Goal: Transaction & Acquisition: Obtain resource

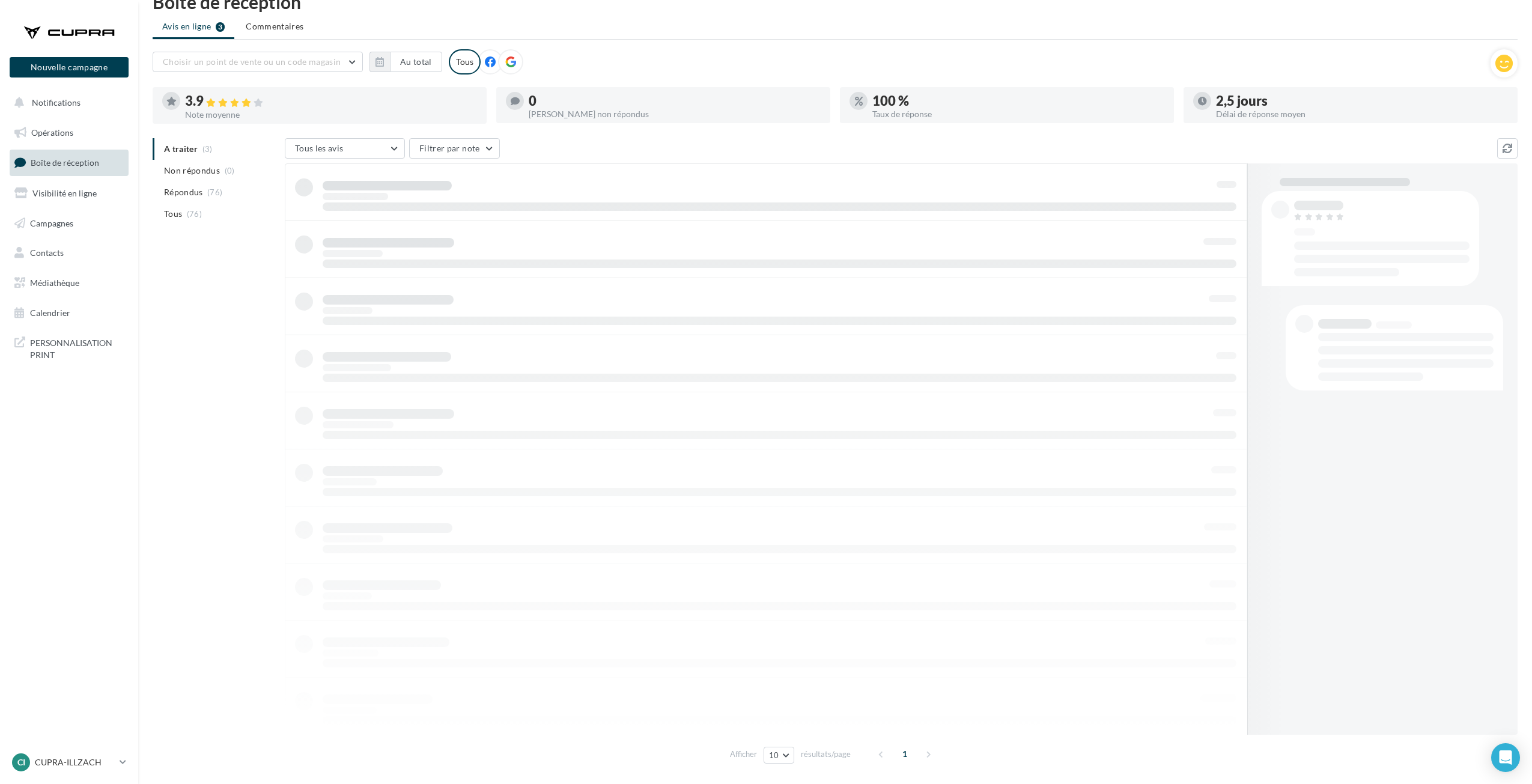
scroll to position [19, 0]
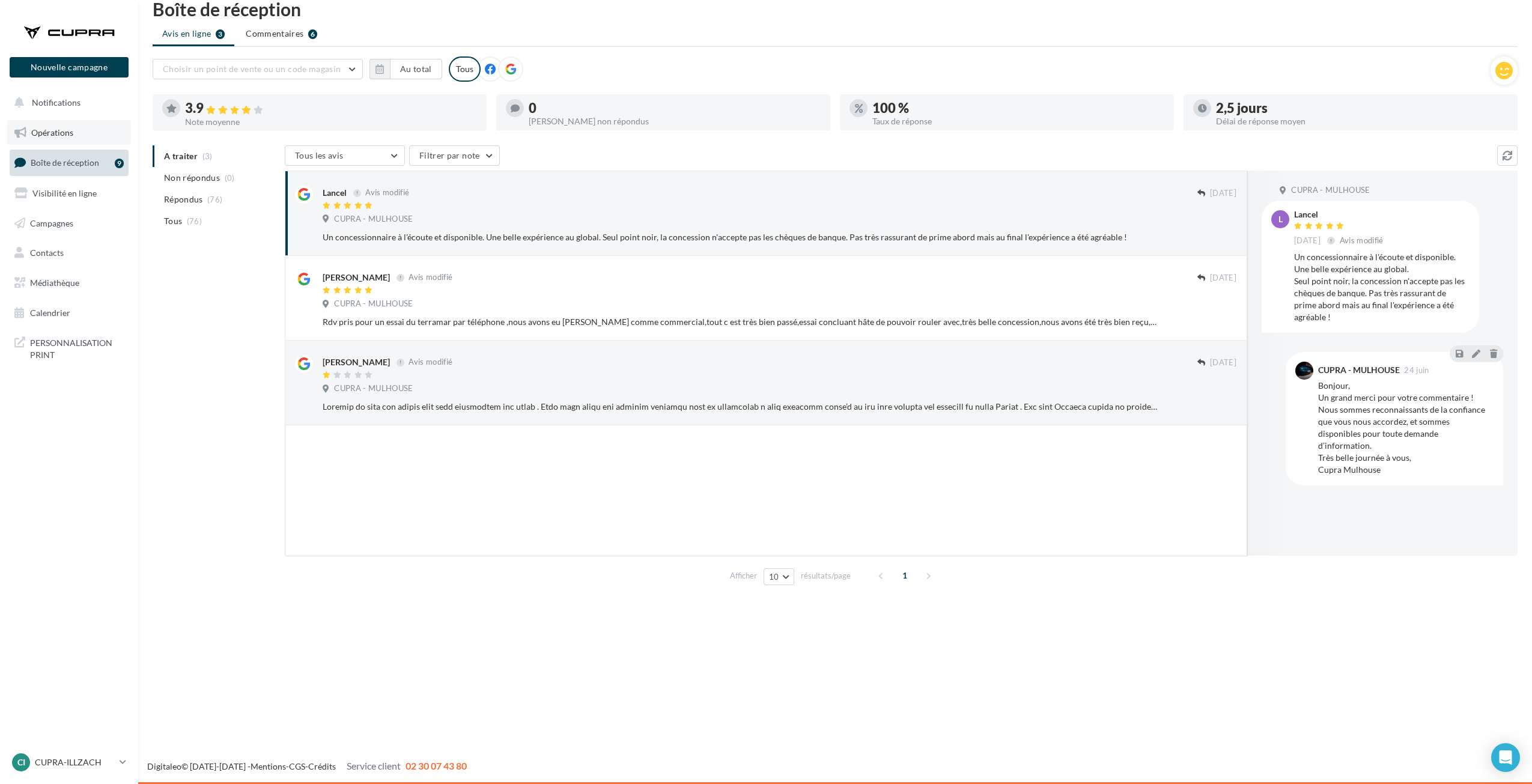
click at [60, 124] on link "Opérations" at bounding box center [69, 133] width 124 height 25
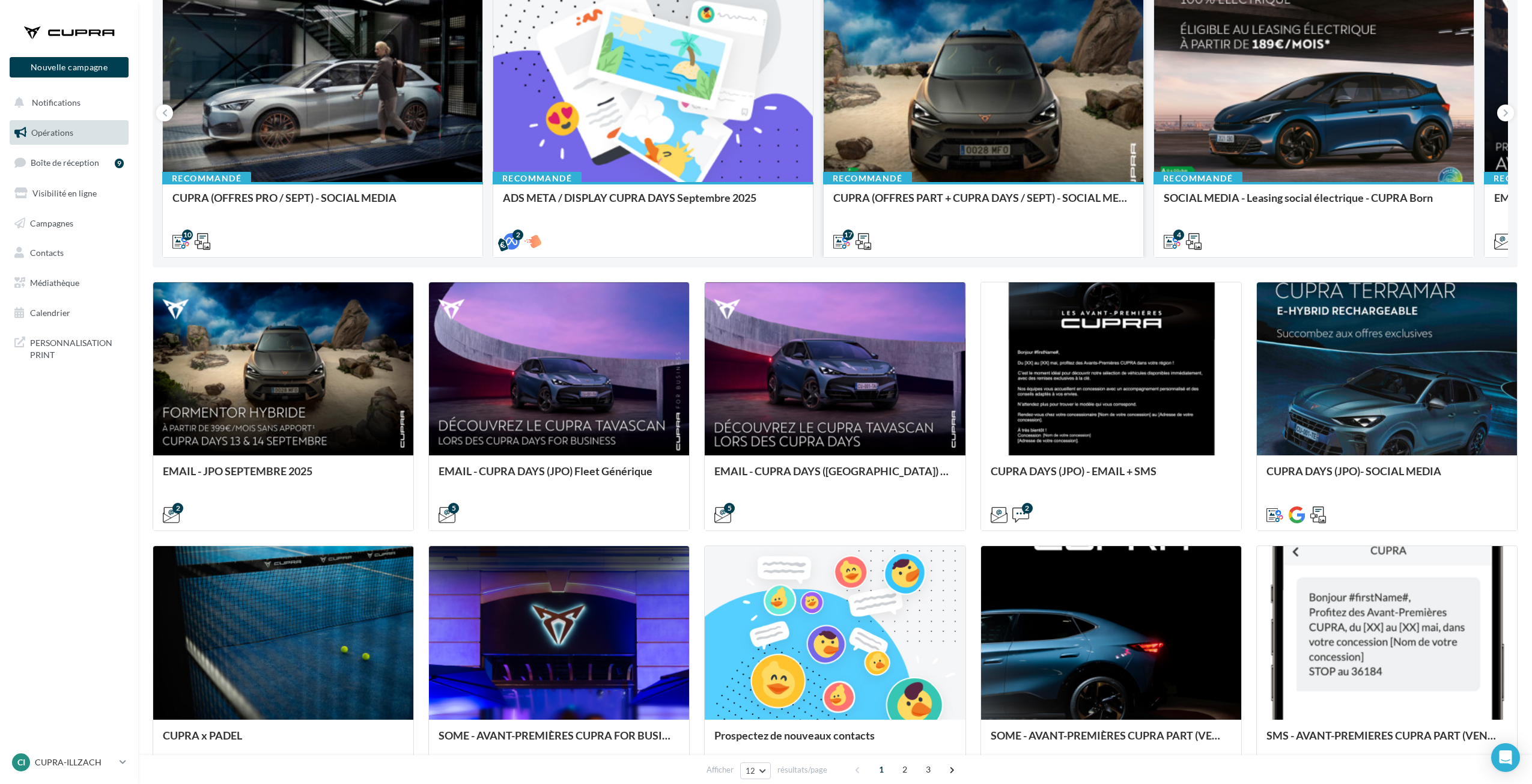
scroll to position [181, 0]
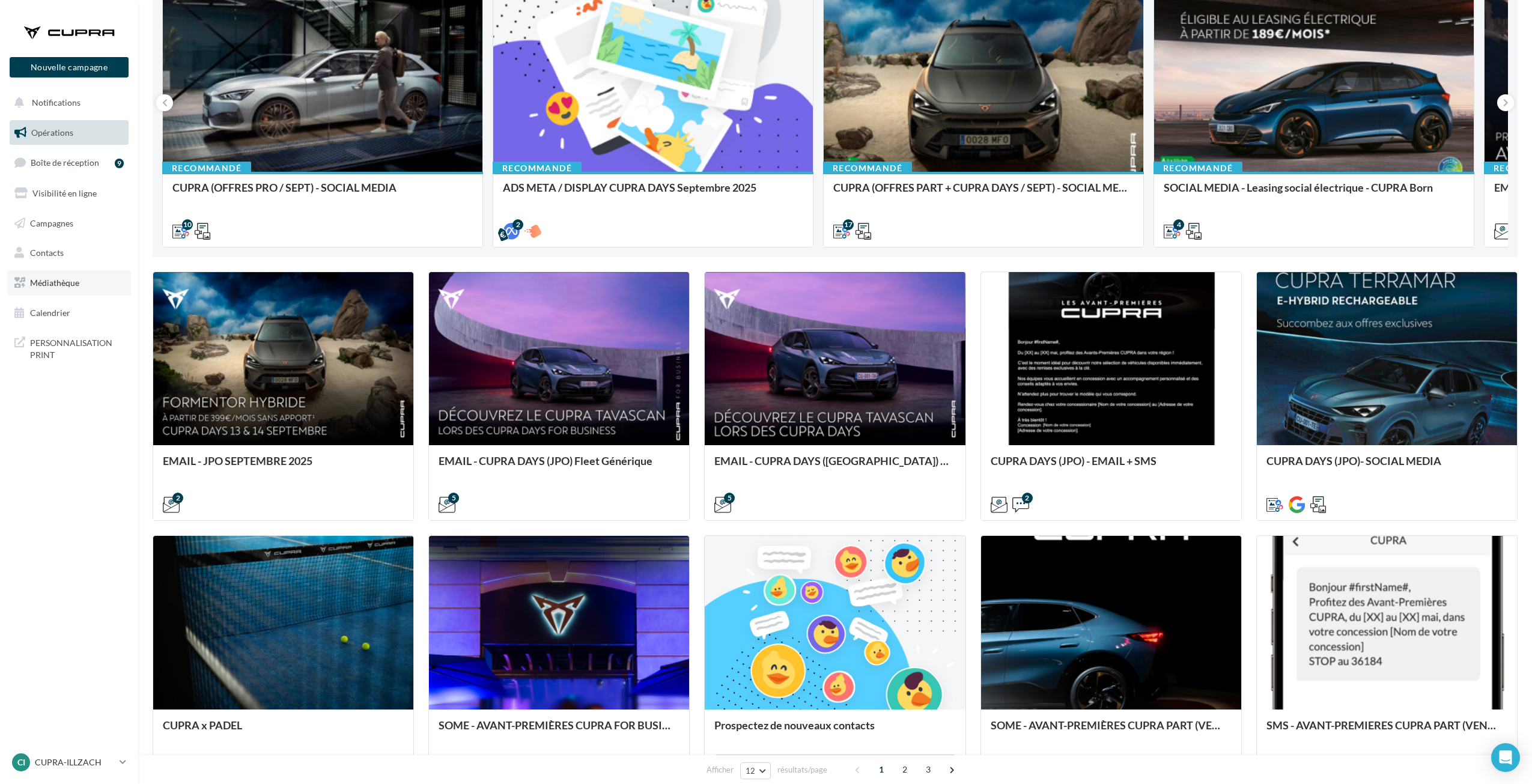
click at [51, 284] on span "Médiathèque" at bounding box center [54, 283] width 49 height 10
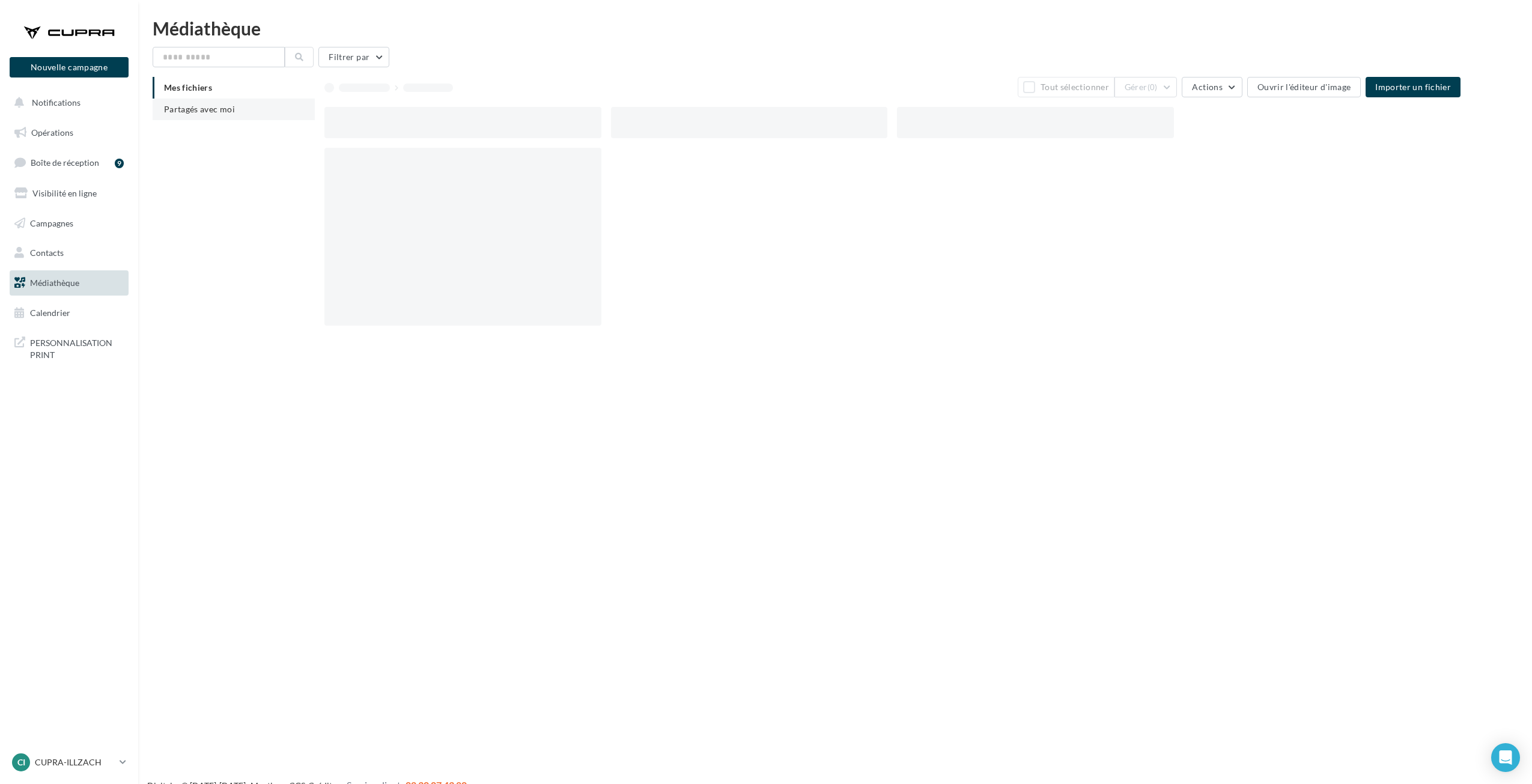
click at [162, 107] on li "Partagés avec moi" at bounding box center [234, 109] width 162 height 22
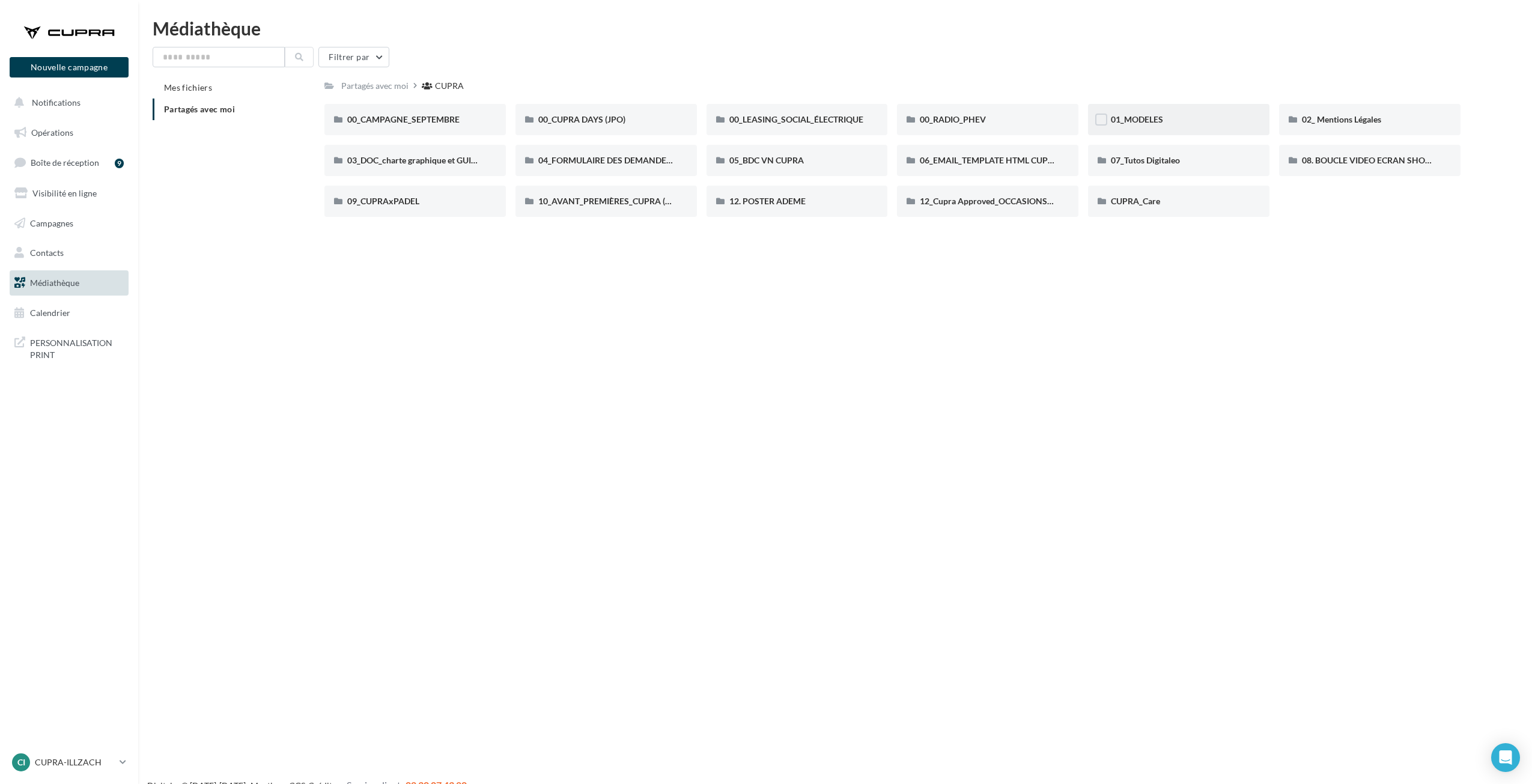
click at [1169, 112] on div "01_MODELES" at bounding box center [1178, 119] width 181 height 31
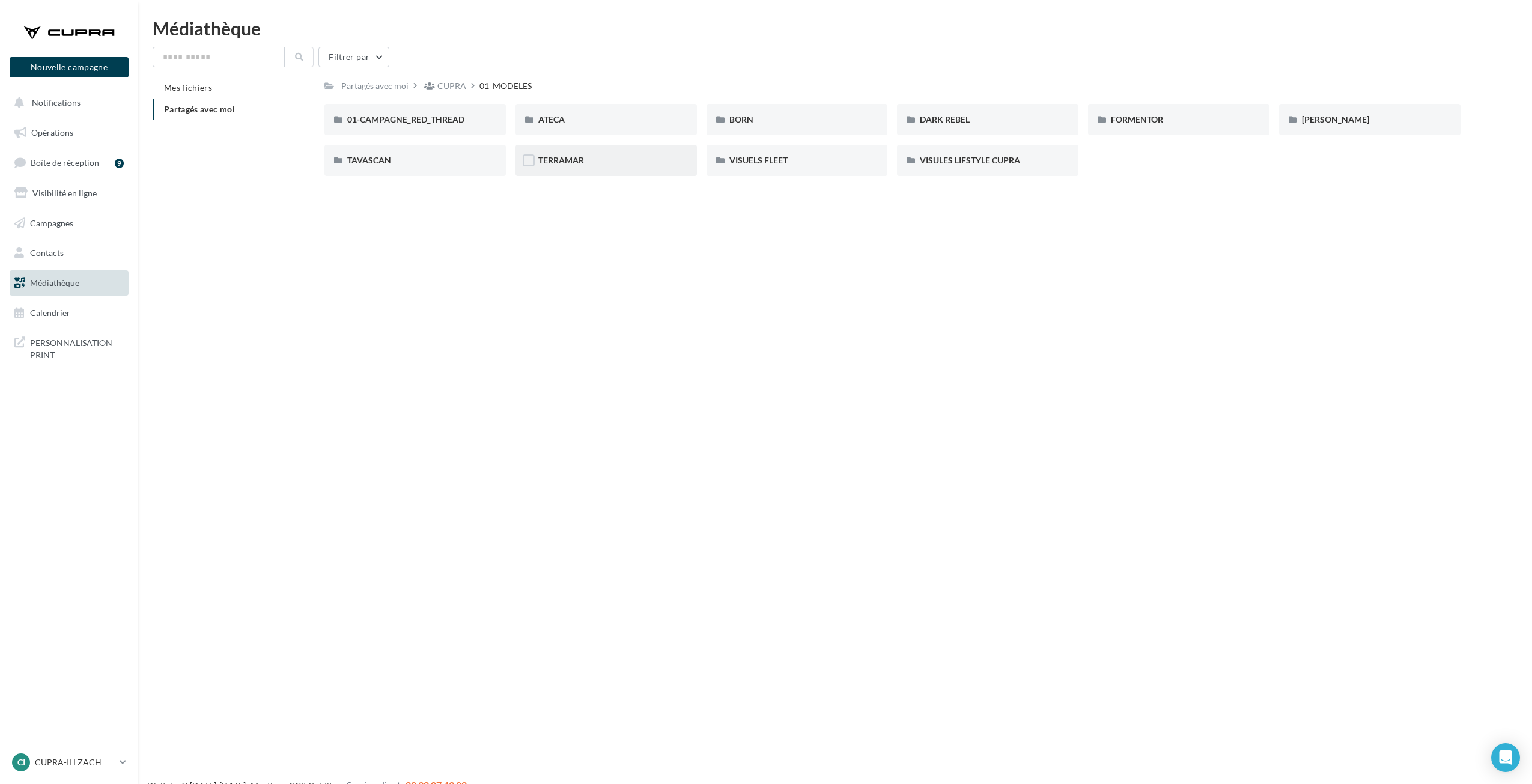
click at [575, 170] on div "TERRAMAR" at bounding box center [606, 160] width 181 height 31
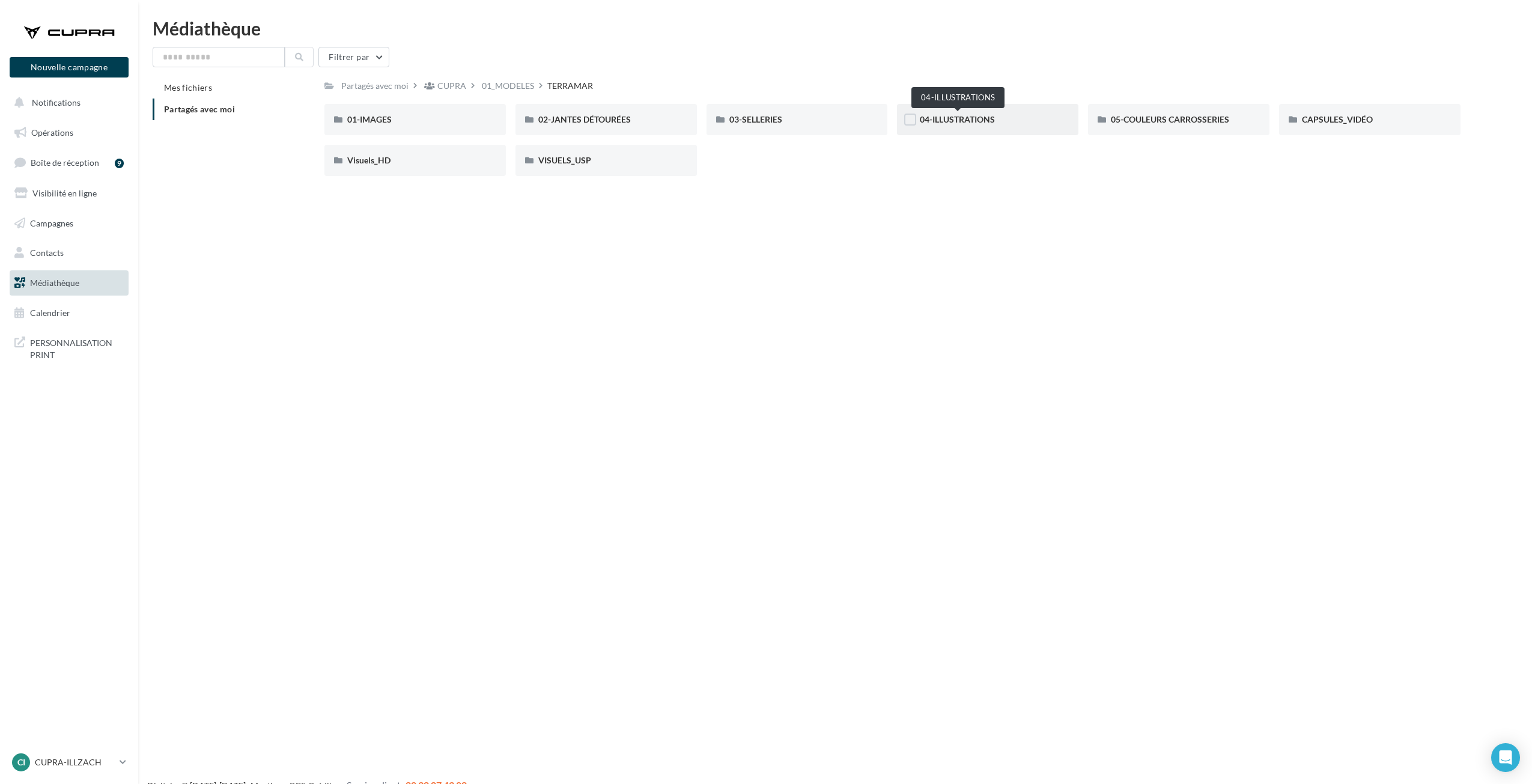
click at [993, 122] on span "04-ILLUSTRATIONS" at bounding box center [957, 119] width 75 height 10
click at [575, 122] on span "02-JANTES DÉTOURÉES" at bounding box center [584, 119] width 93 height 10
click at [417, 120] on div "01-IMAGES" at bounding box center [415, 119] width 136 height 12
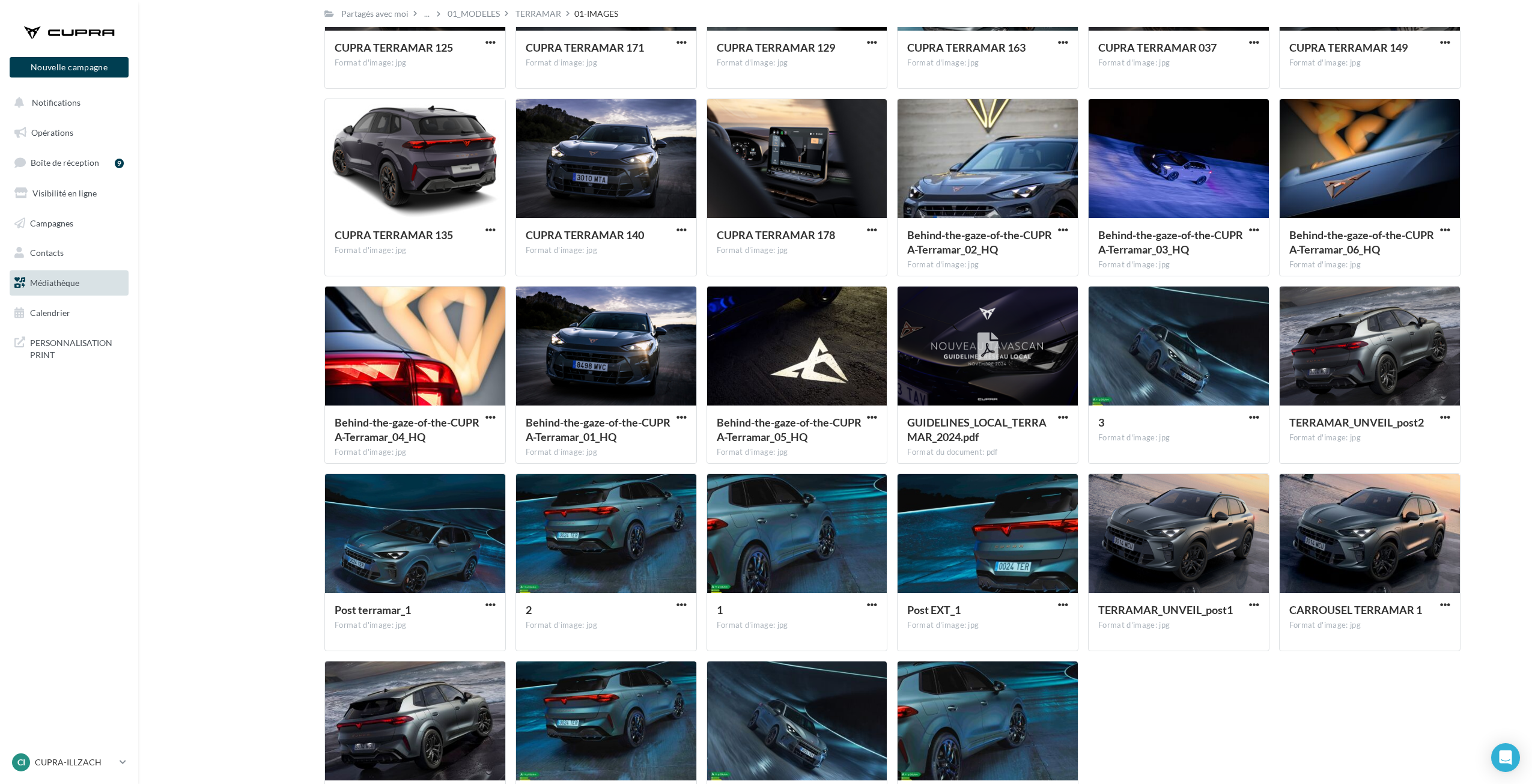
scroll to position [2102, 0]
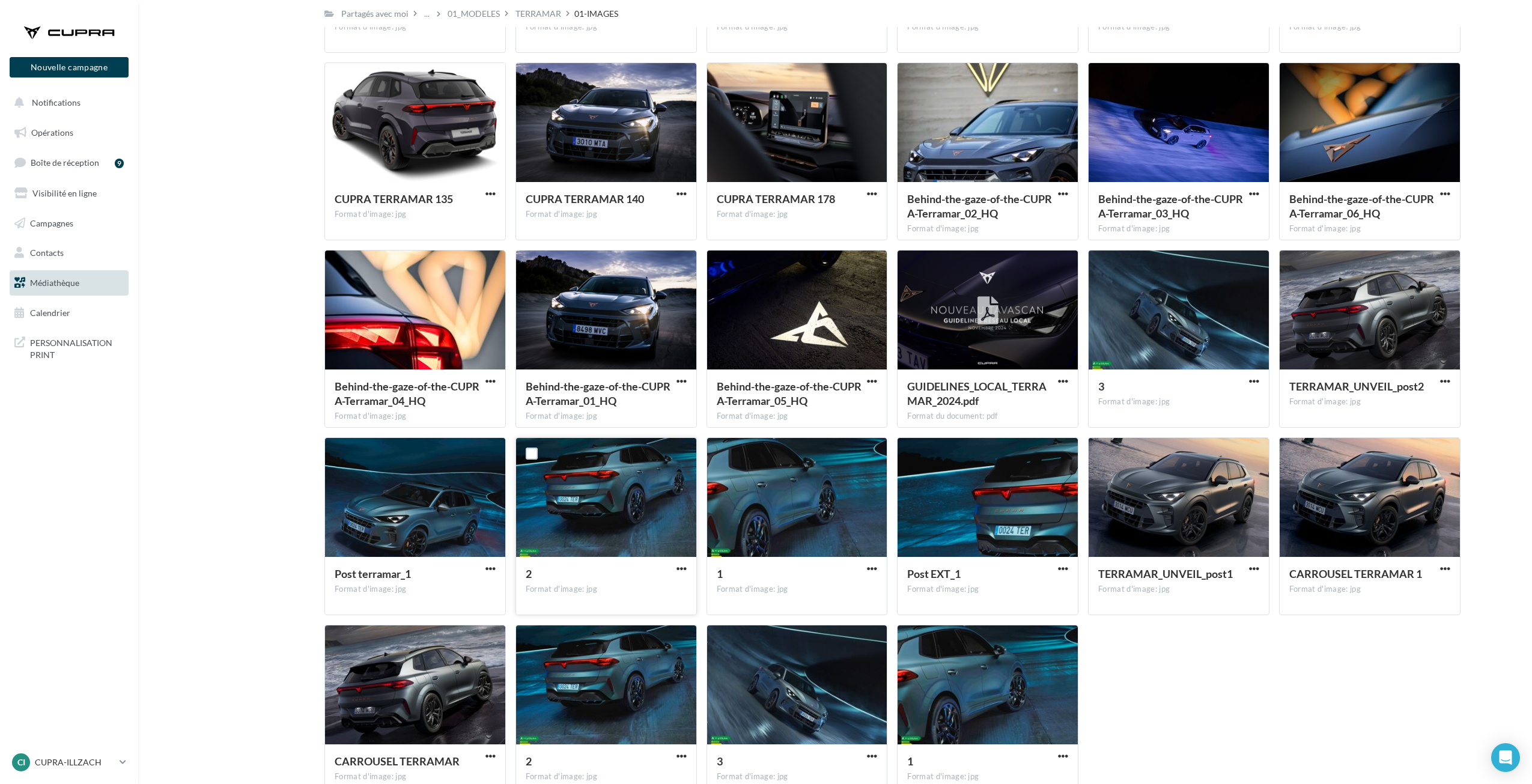
click at [613, 460] on div at bounding box center [607, 498] width 181 height 120
click at [680, 570] on span "button" at bounding box center [682, 568] width 10 height 10
click at [479, 562] on div "Post terramar_1 Format d'image: jpg" at bounding box center [416, 585] width 181 height 57
click at [488, 571] on span "button" at bounding box center [491, 568] width 10 height 10
click at [478, 556] on div at bounding box center [416, 498] width 181 height 120
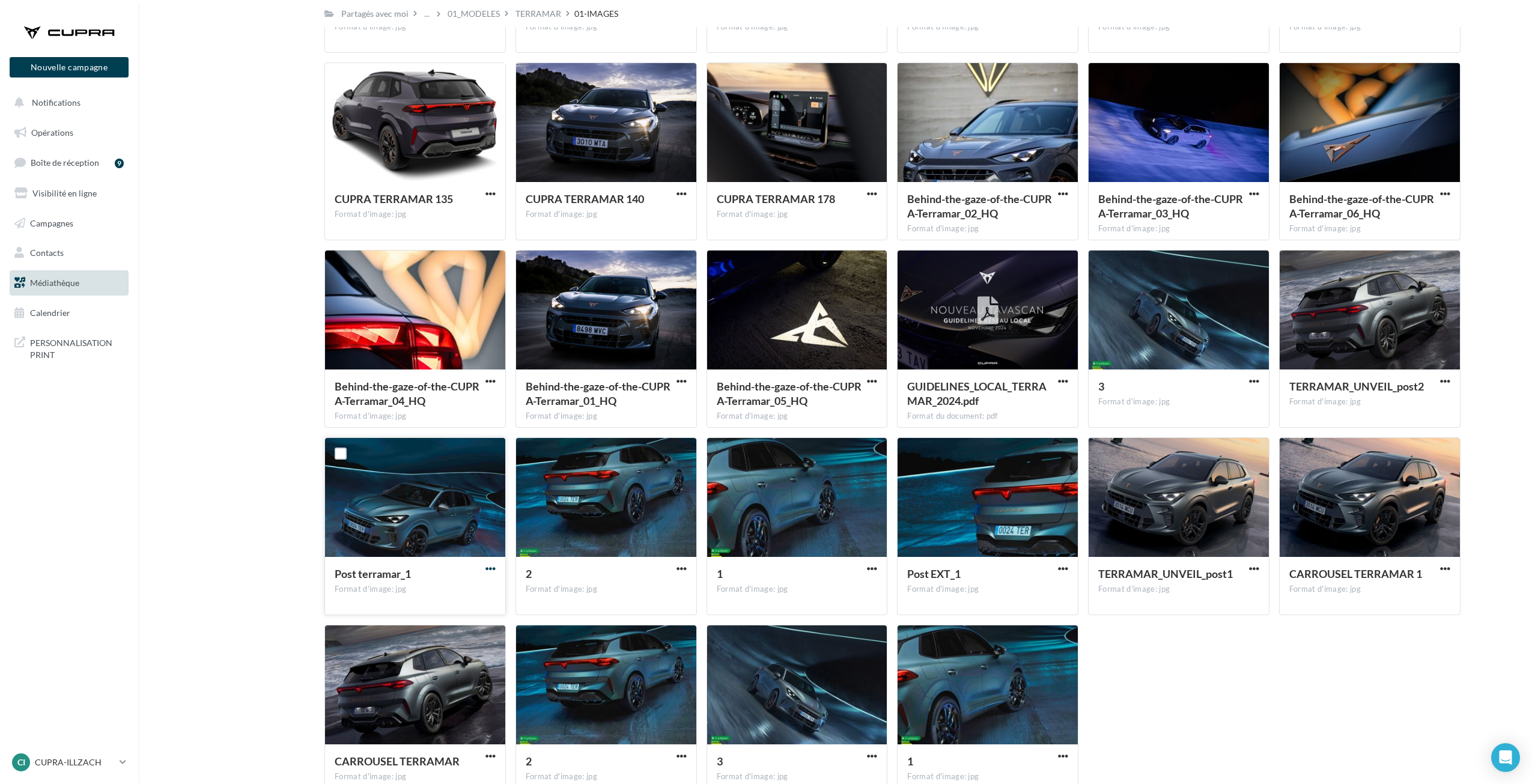
click at [493, 566] on span "button" at bounding box center [491, 568] width 10 height 10
click at [460, 583] on button "Télécharger" at bounding box center [437, 593] width 120 height 31
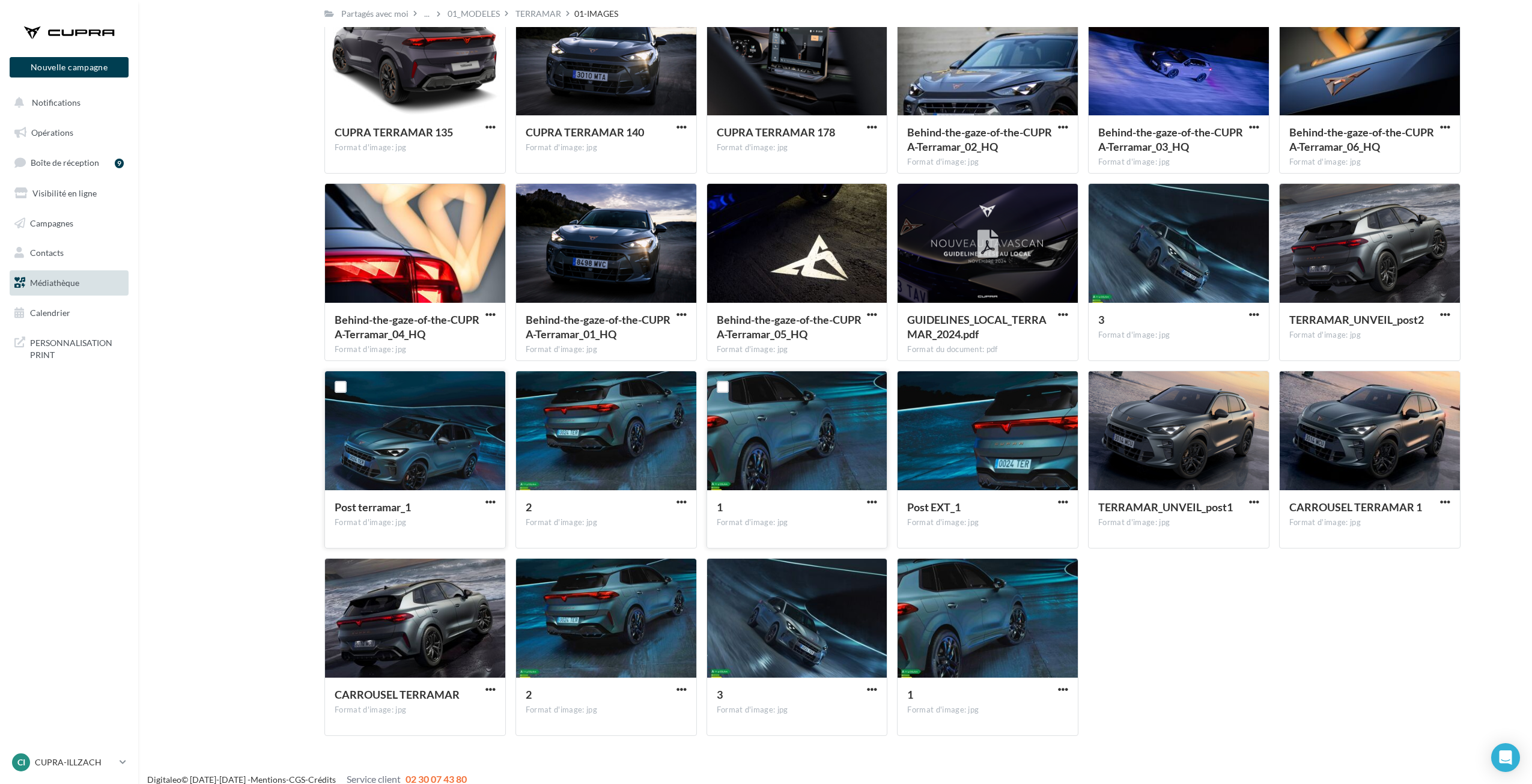
scroll to position [2182, 0]
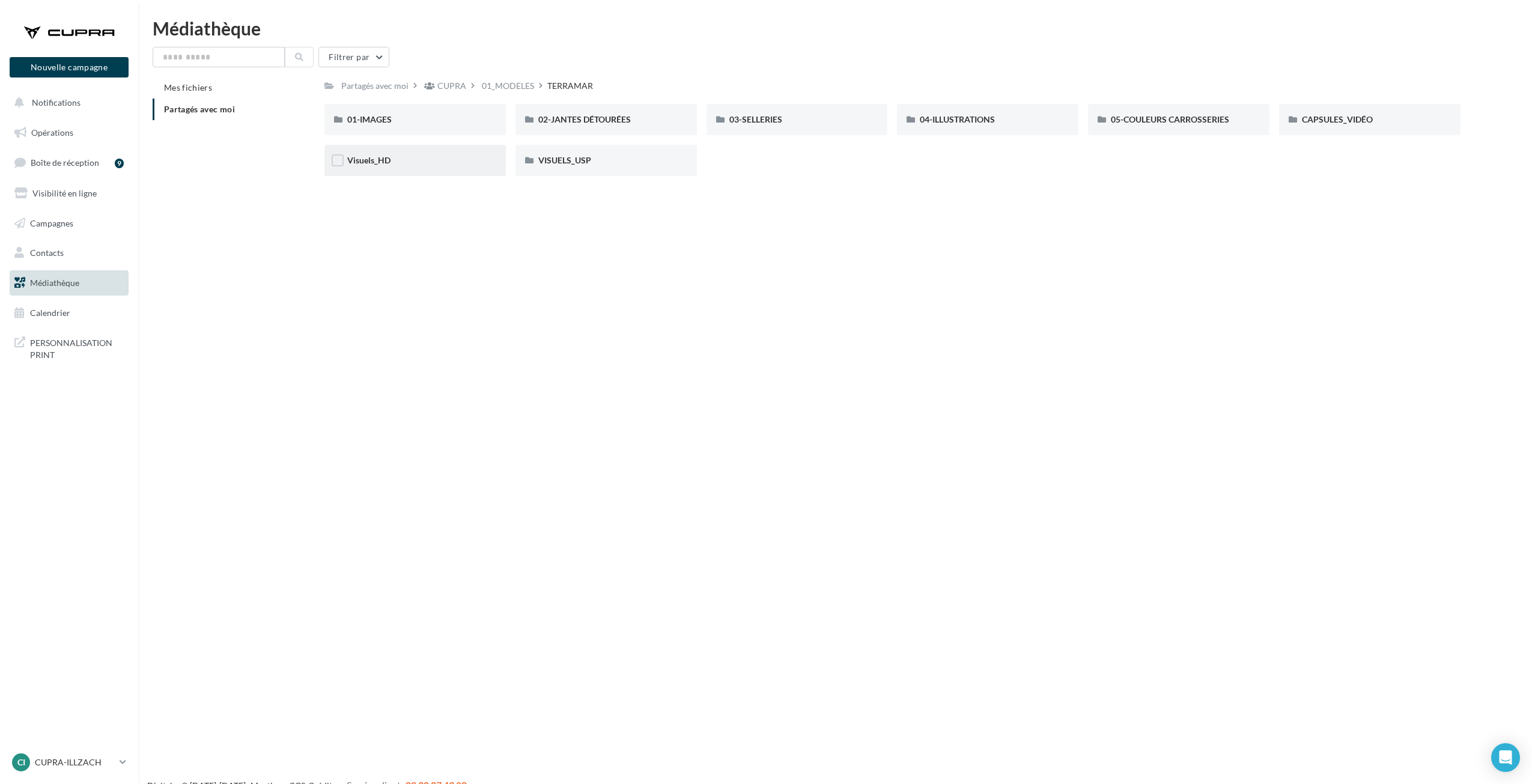
click at [487, 168] on div "Visuels_HD" at bounding box center [415, 160] width 181 height 31
click at [573, 165] on span "VISUELS_USP" at bounding box center [564, 160] width 53 height 10
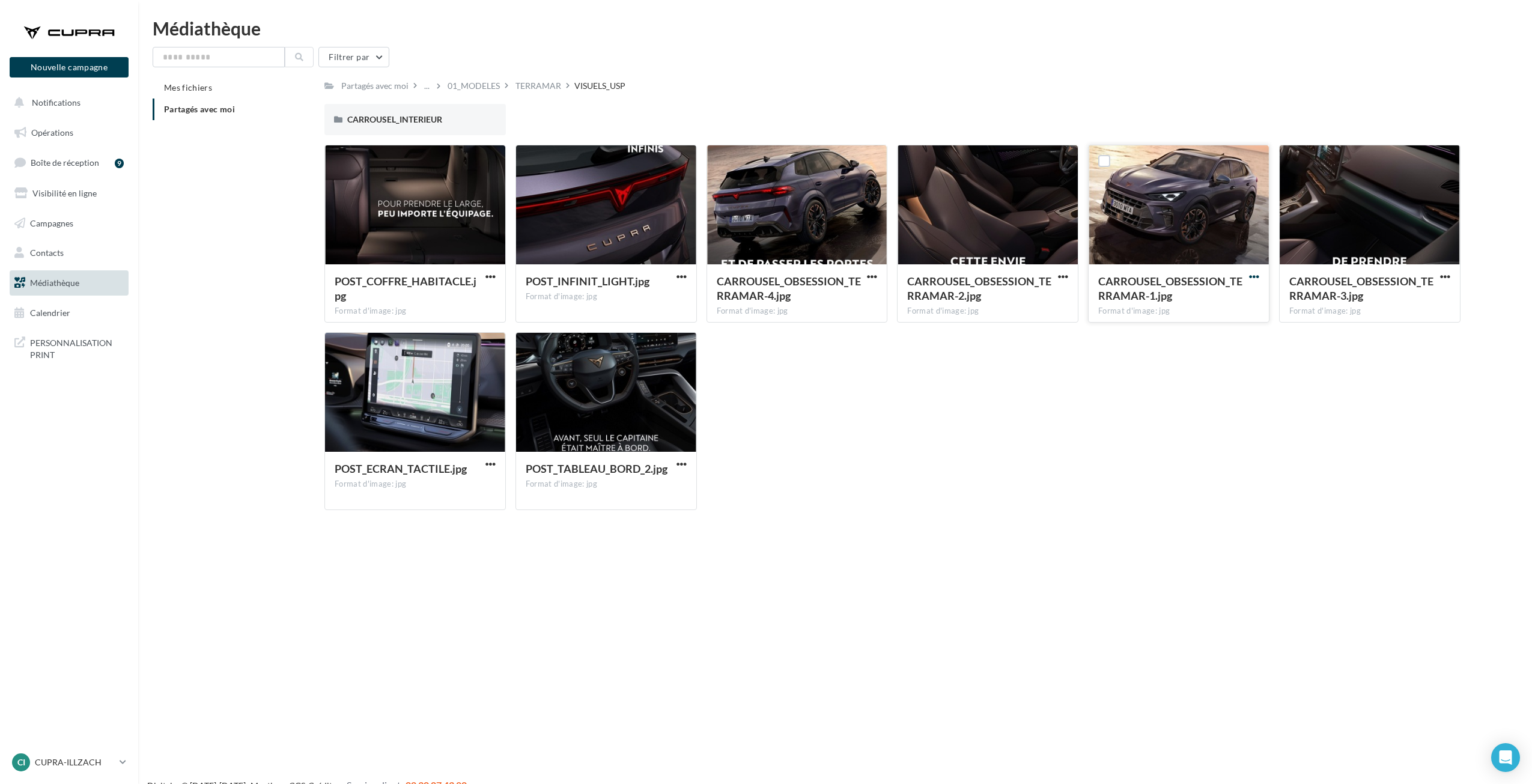
click at [1256, 275] on span "button" at bounding box center [1254, 277] width 10 height 10
click at [1216, 294] on button "Télécharger" at bounding box center [1201, 301] width 120 height 31
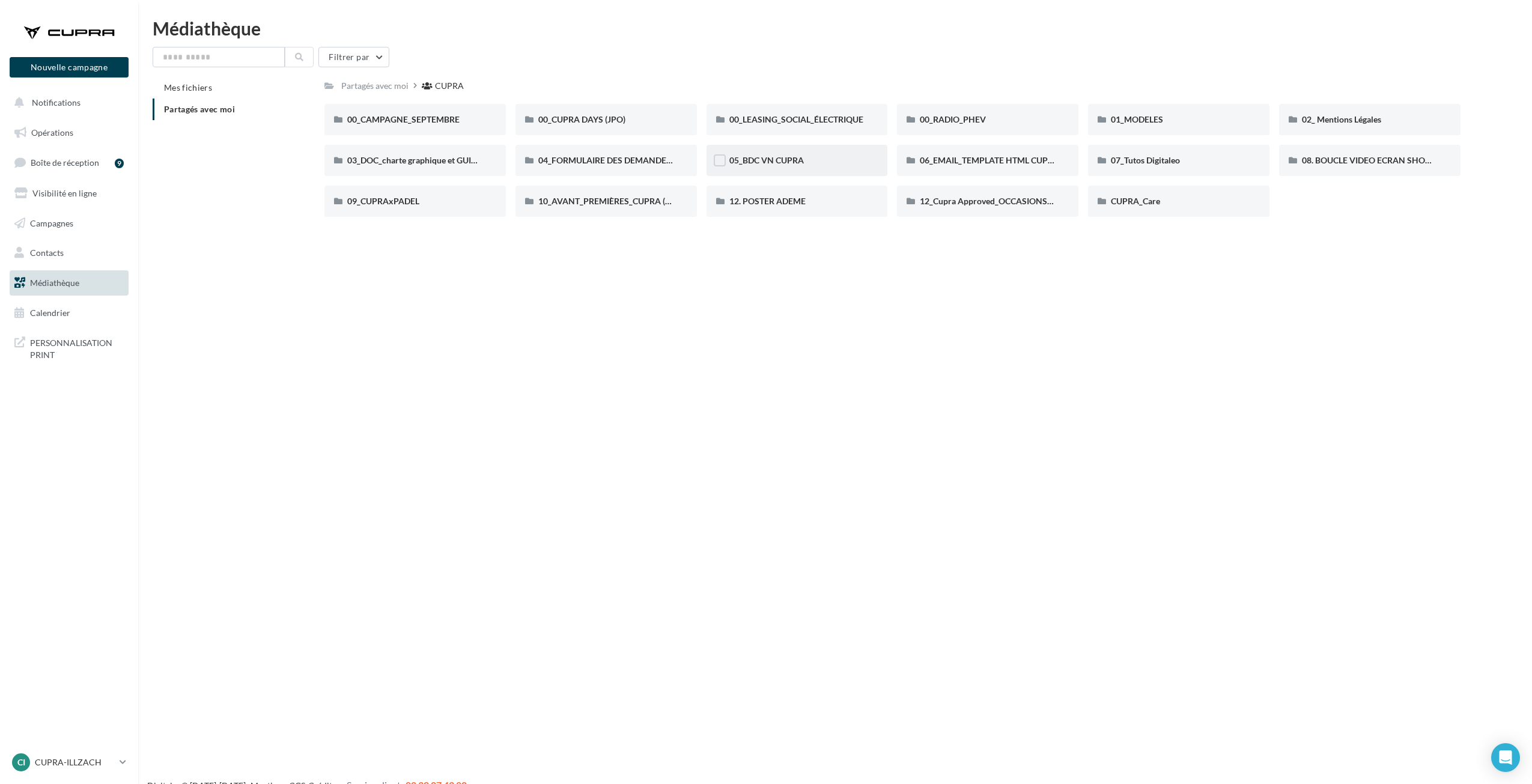
click at [831, 156] on div "05_BDC VN CUPRA" at bounding box center [797, 160] width 136 height 12
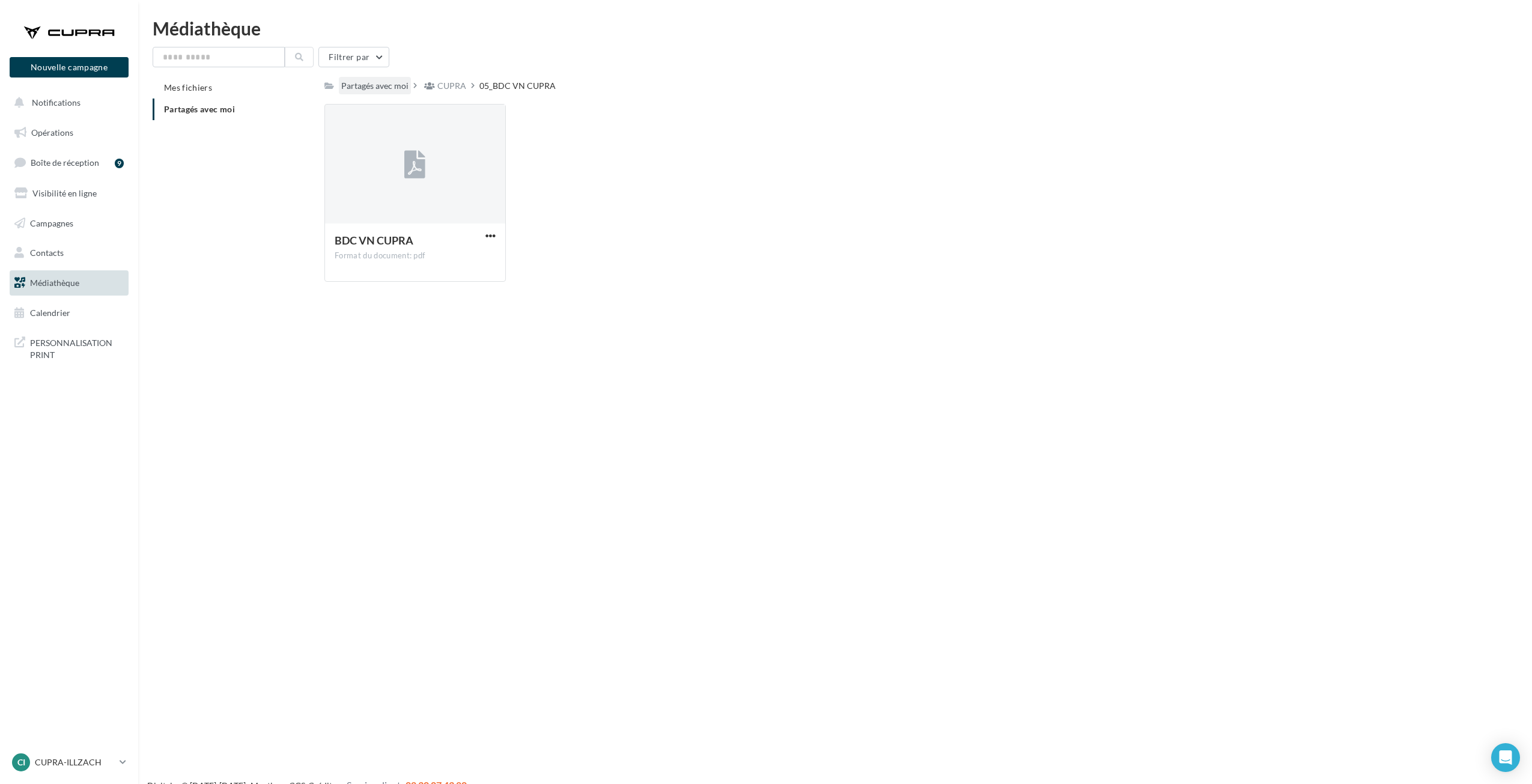
click at [384, 81] on div "Partagés avec moi" at bounding box center [375, 86] width 67 height 12
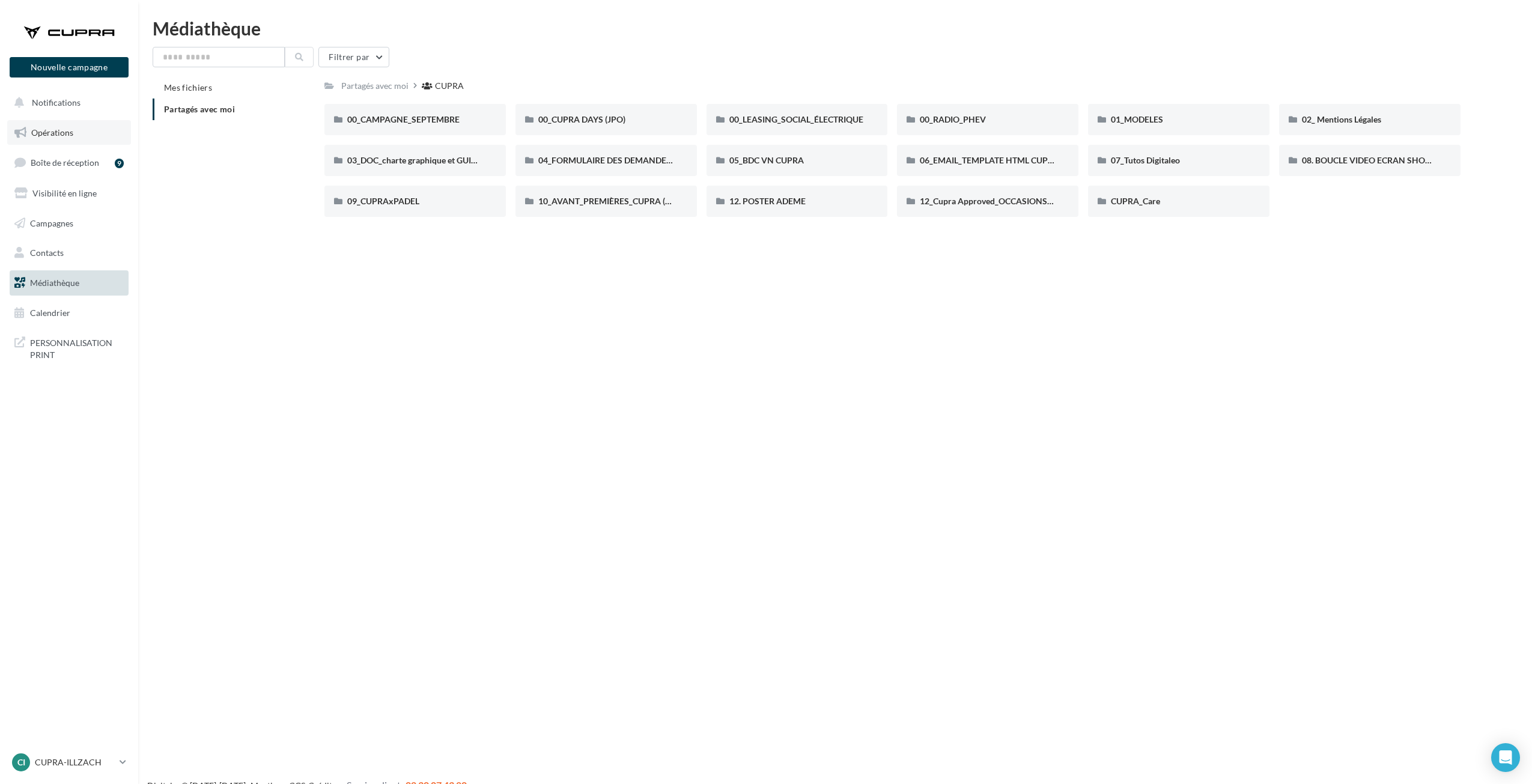
click at [84, 127] on link "Opérations" at bounding box center [69, 133] width 124 height 25
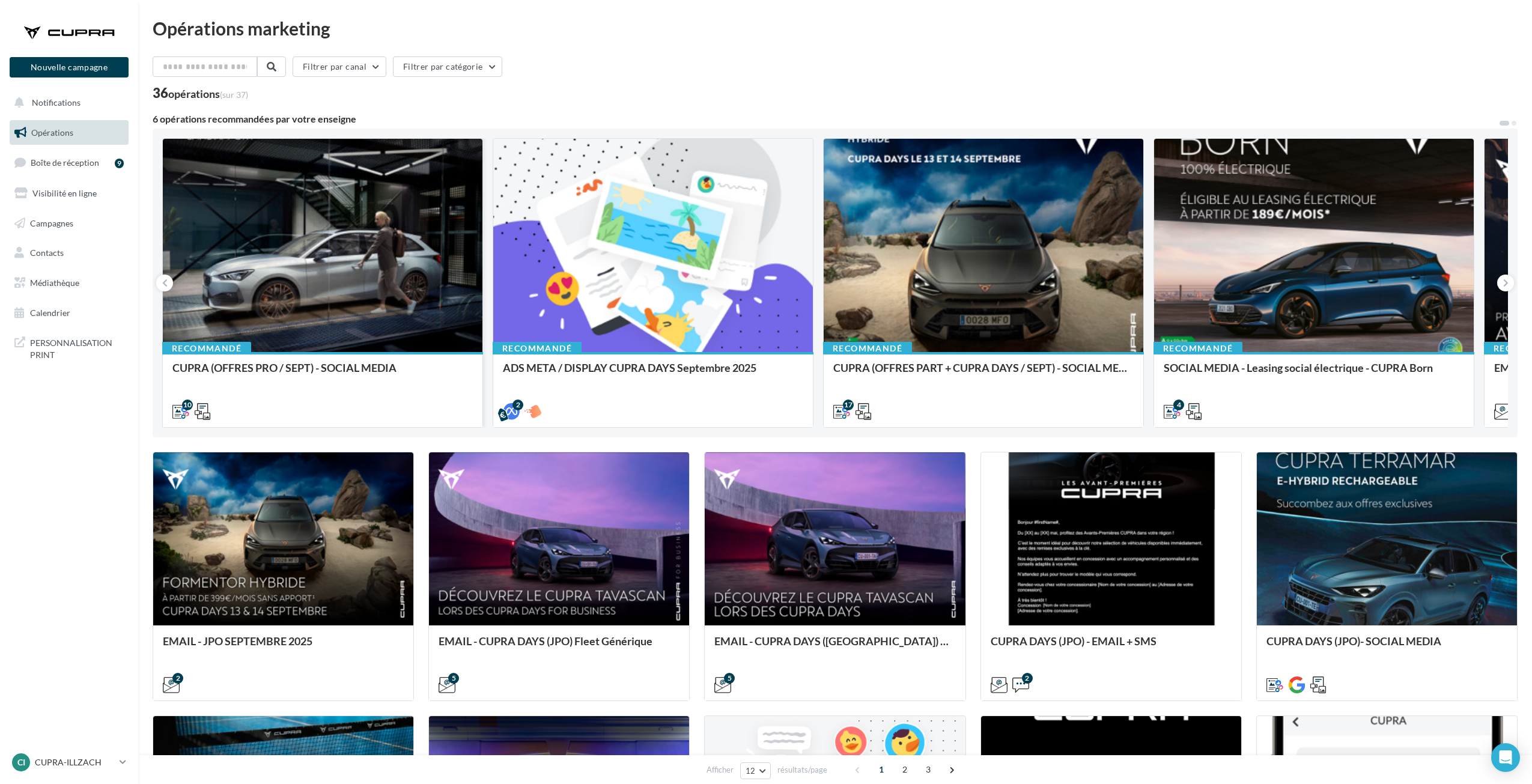
click at [346, 278] on div at bounding box center [322, 245] width 319 height 214
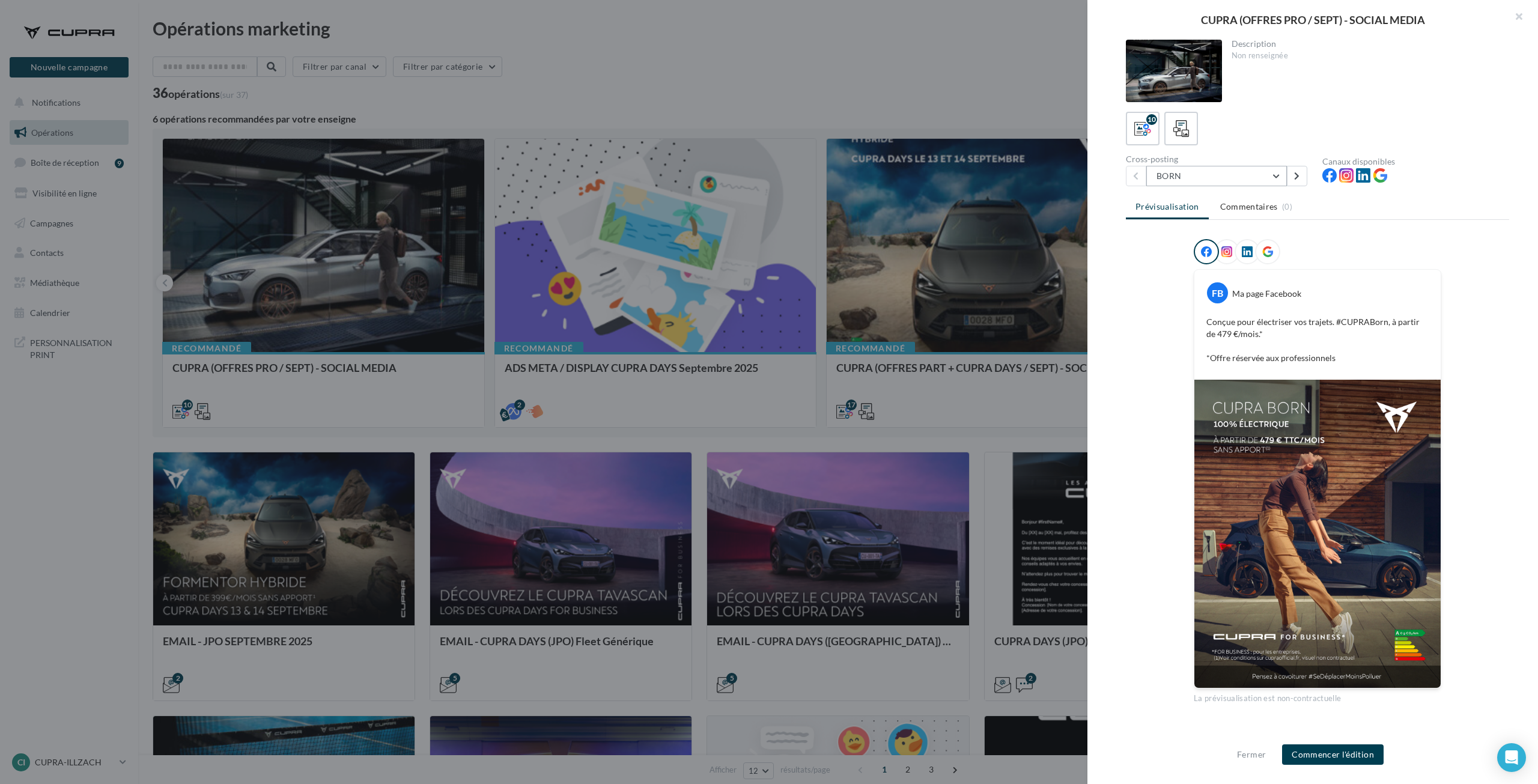
click at [1220, 181] on button "BORN" at bounding box center [1216, 175] width 140 height 20
click at [1216, 251] on button "TERRAMAR" at bounding box center [1237, 245] width 181 height 31
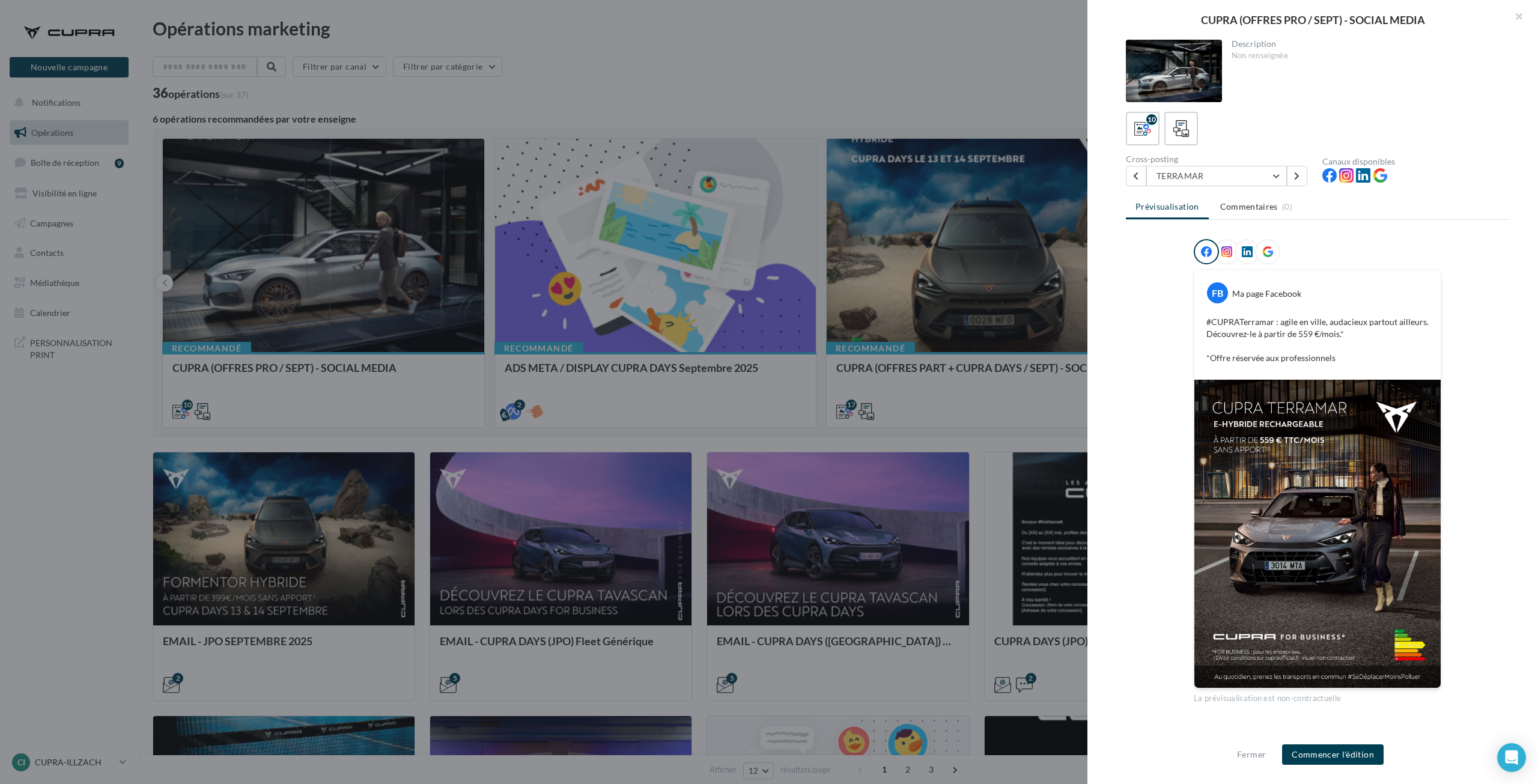
scroll to position [1, 0]
click at [1260, 175] on button "TERRAMAR" at bounding box center [1216, 175] width 140 height 20
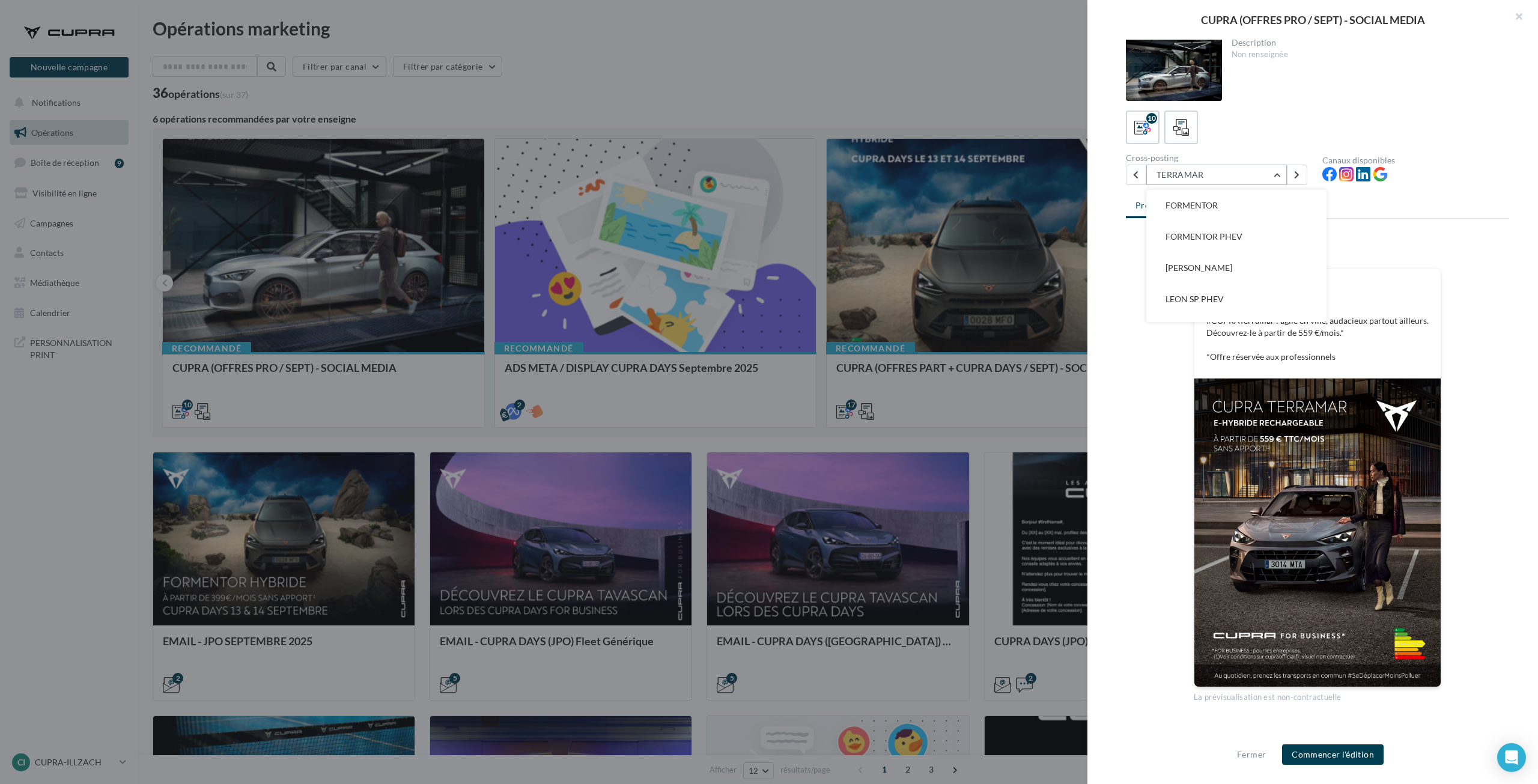
scroll to position [181, 0]
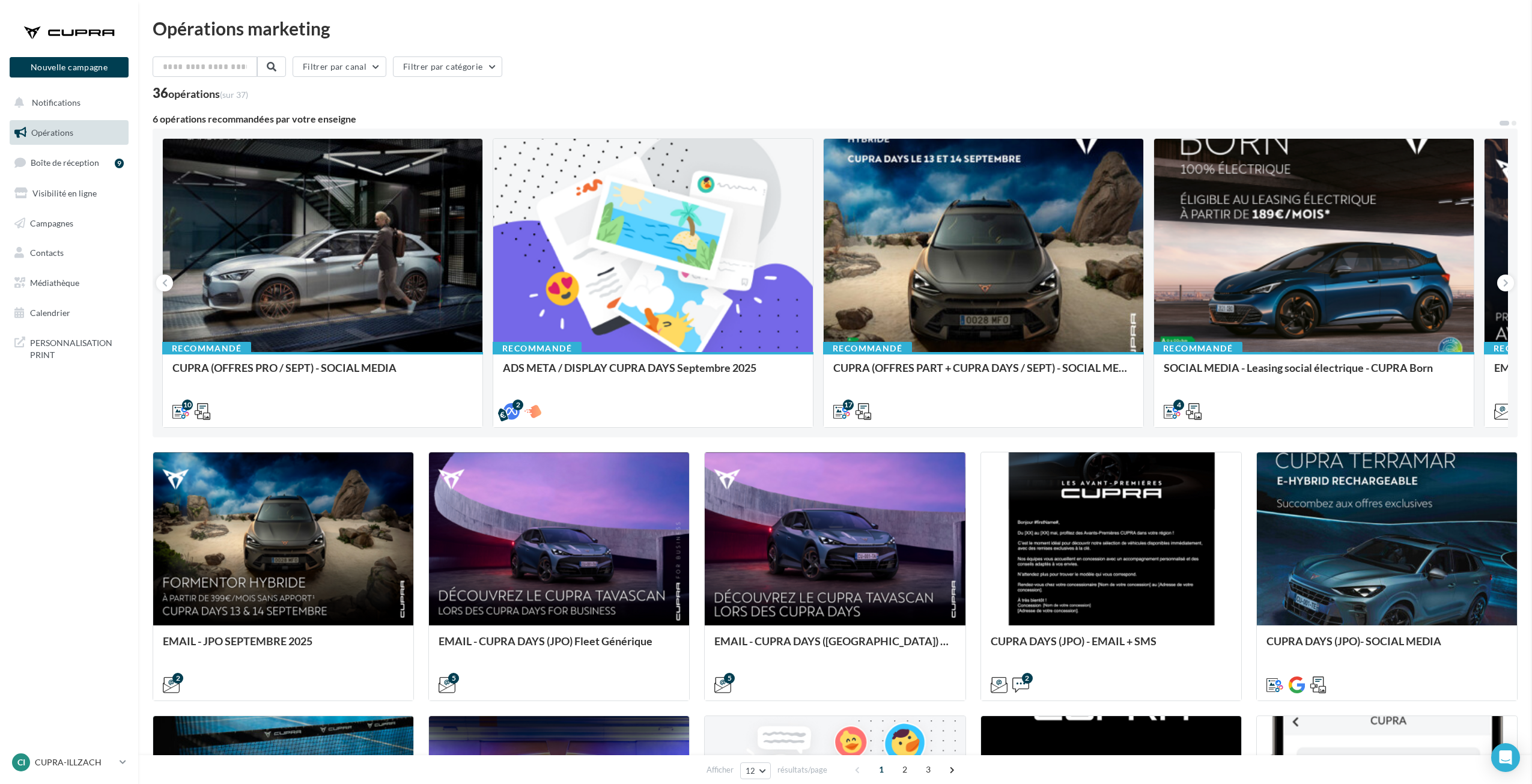
click at [1002, 304] on div at bounding box center [984, 245] width 319 height 214
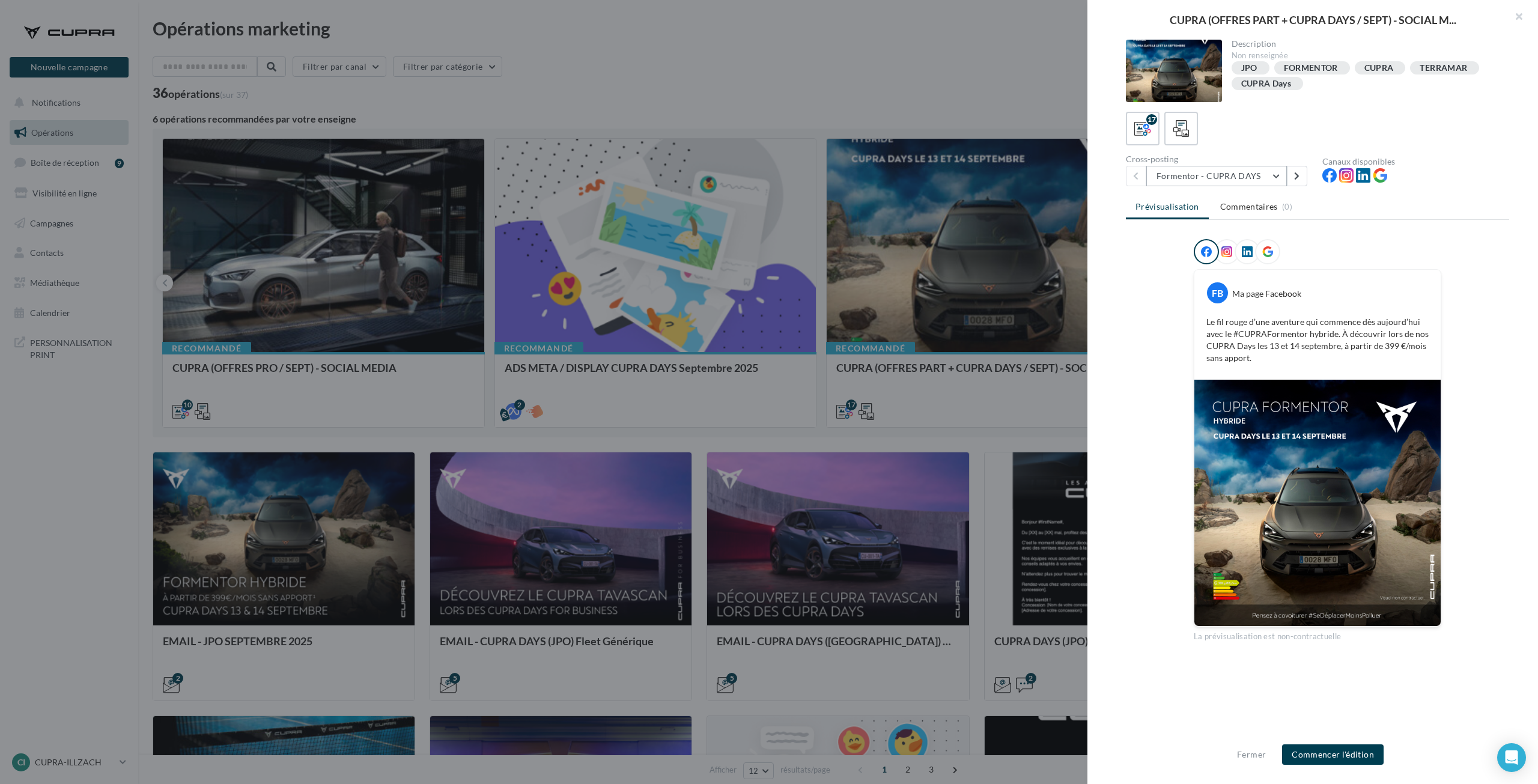
click at [1237, 172] on button "Formentor - CUPRA DAYS" at bounding box center [1216, 175] width 140 height 20
click at [1223, 238] on span "Terramar - Offre" at bounding box center [1196, 240] width 62 height 10
